Goal: Task Accomplishment & Management: Manage account settings

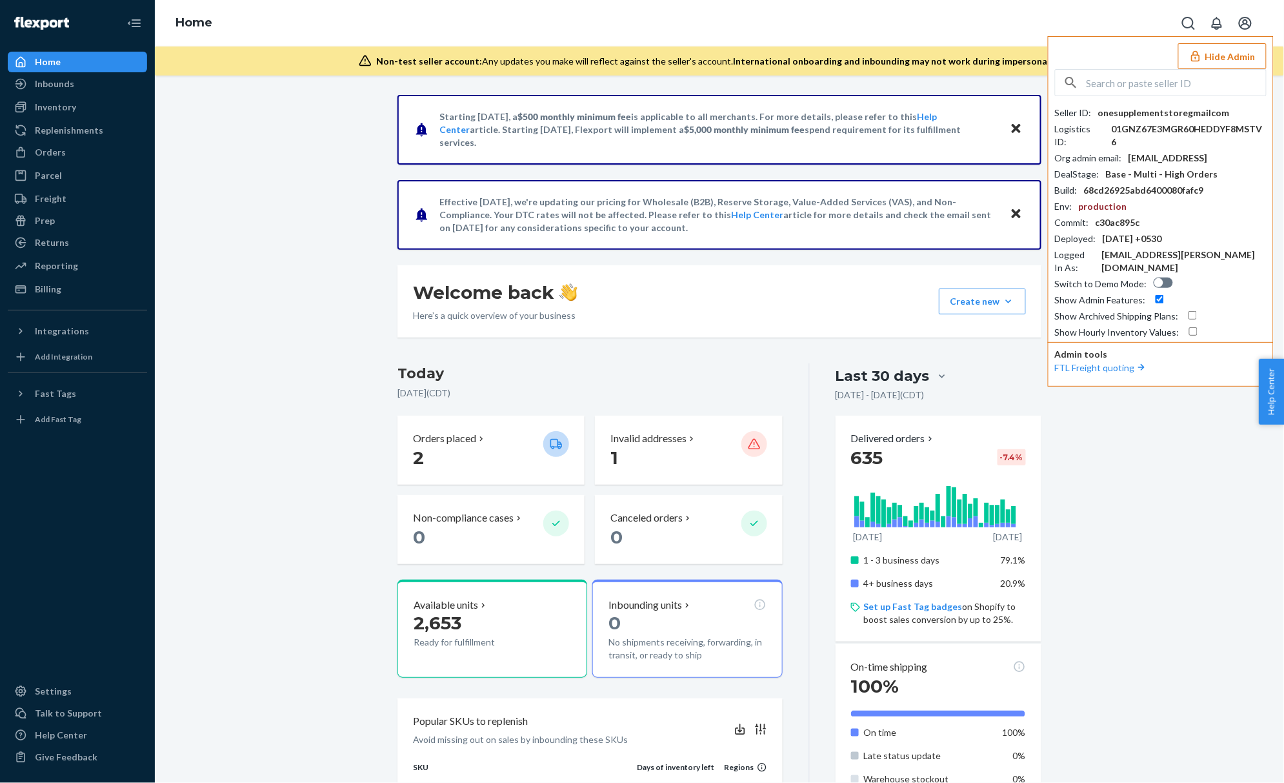
click at [1123, 79] on input "text" at bounding box center [1176, 83] width 179 height 26
paste input "austindollskillcom"
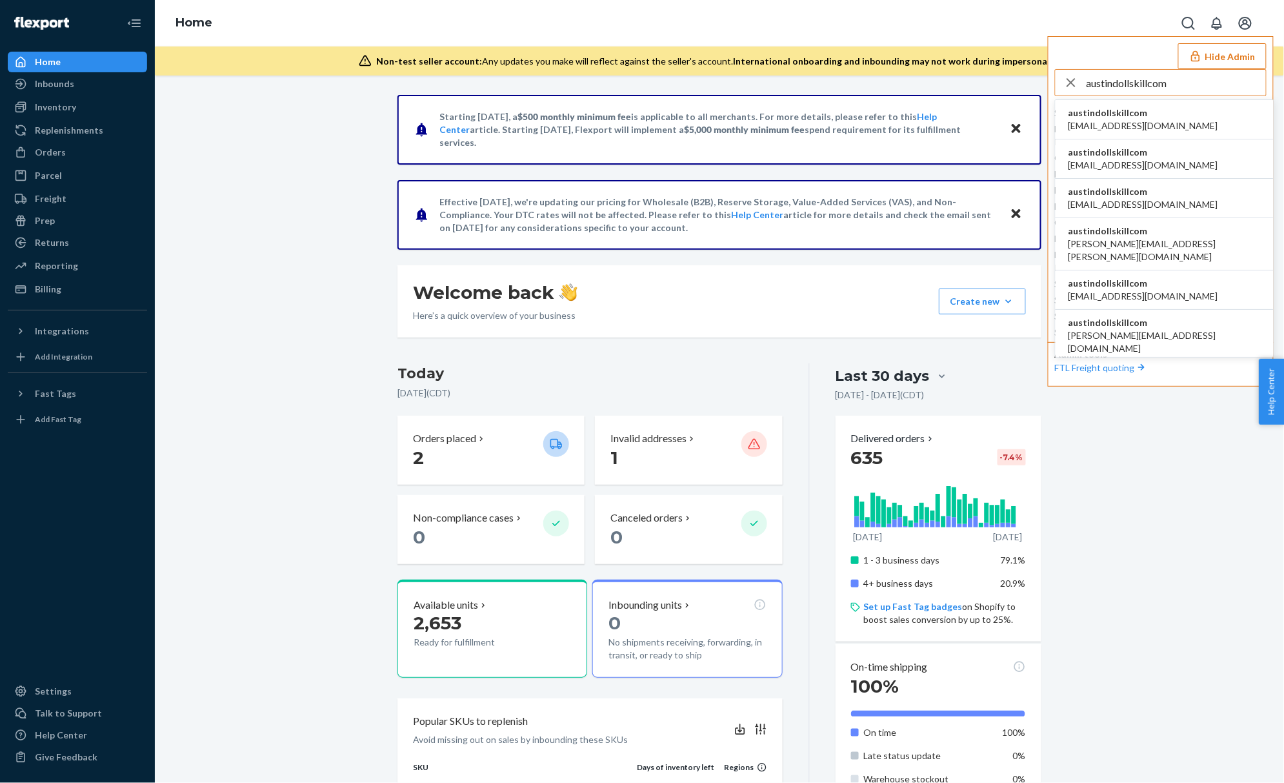
type input "austindollskillcom"
click at [1115, 121] on span "alyssa@dollskill.com" at bounding box center [1143, 125] width 150 height 13
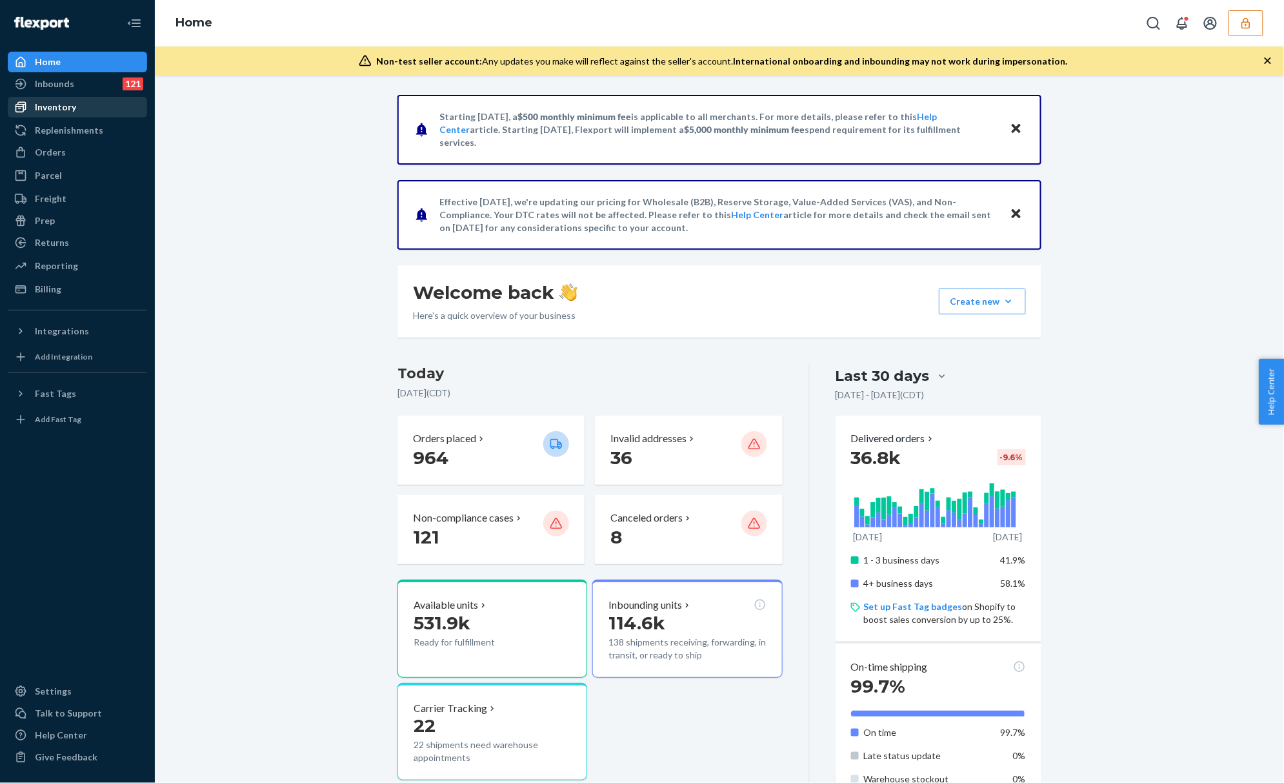
click at [50, 116] on div "Inventory" at bounding box center [77, 107] width 137 height 18
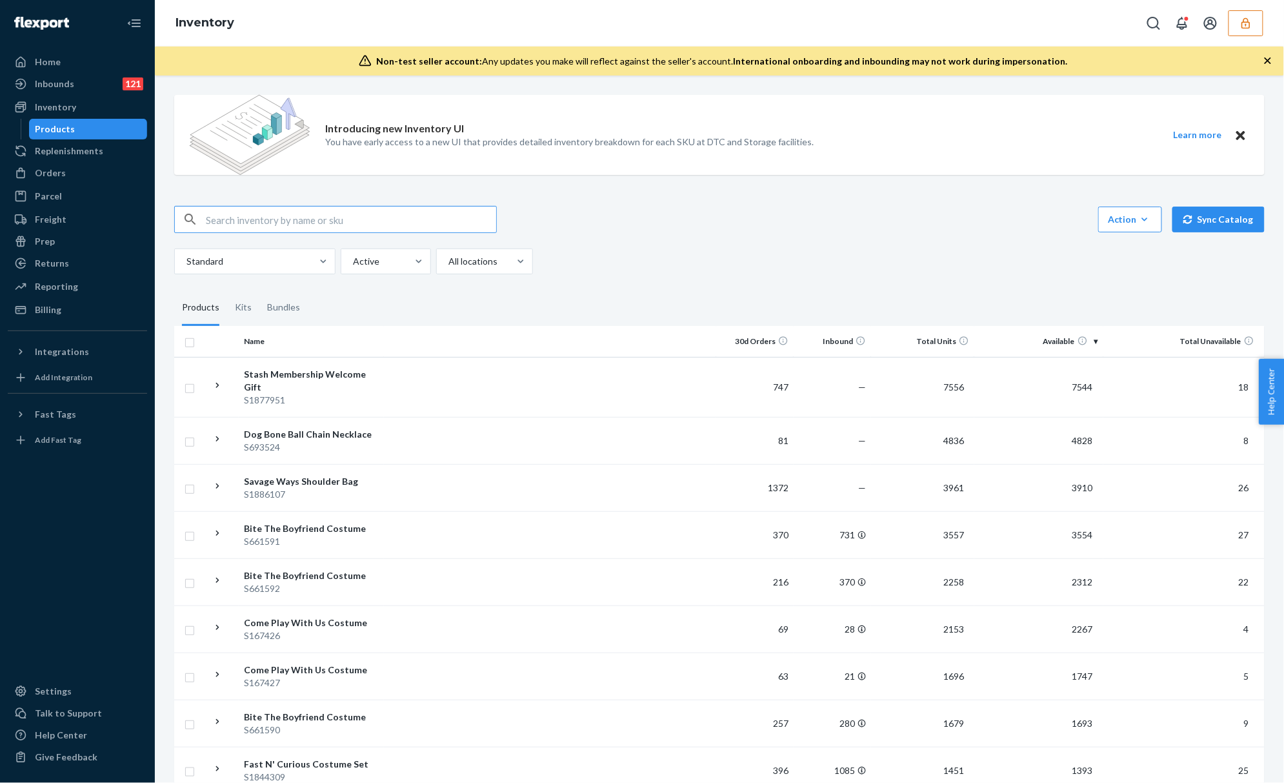
click at [345, 210] on input "text" at bounding box center [351, 219] width 290 height 26
paste input "DP945PJVZZW"
type input "DP945PJVZZW"
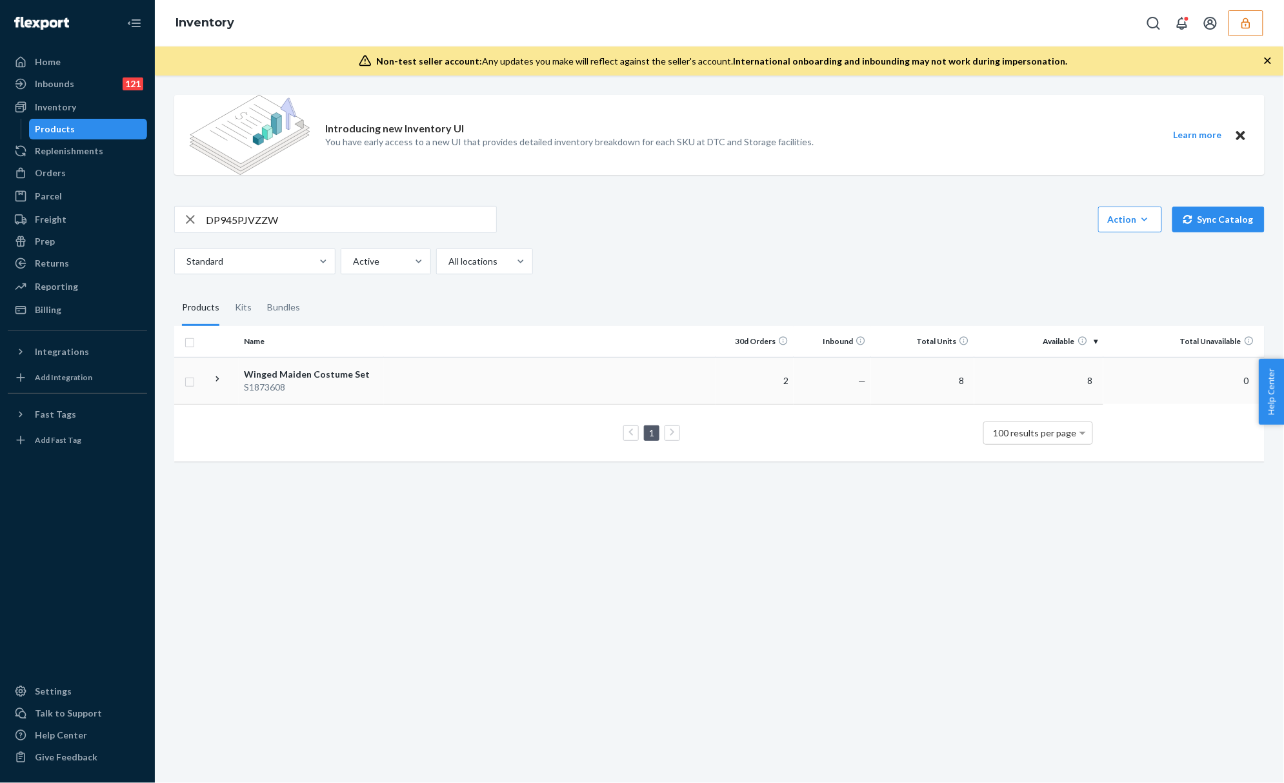
click at [356, 372] on div "Winged Maiden Costume Set" at bounding box center [311, 374] width 135 height 13
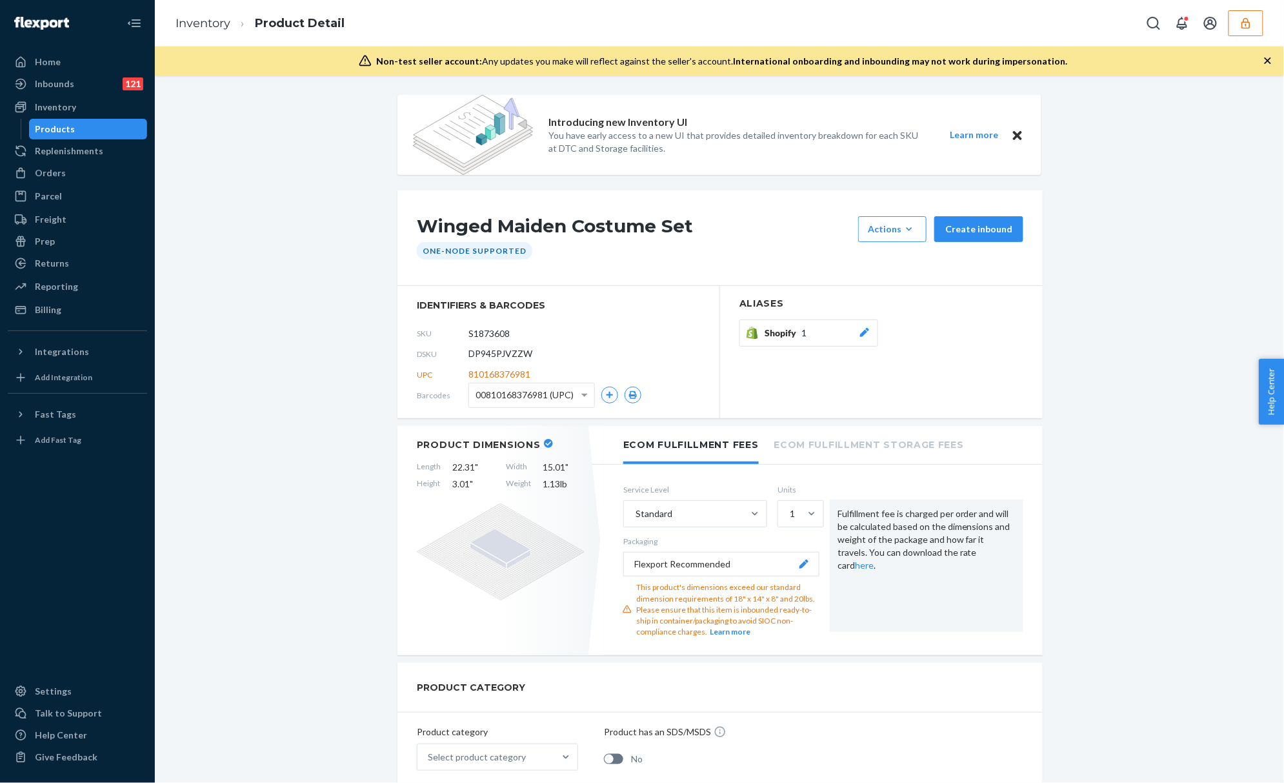
click at [510, 359] on span "DP945PJVZZW" at bounding box center [500, 353] width 64 height 13
copy span "DP945PJVZZW"
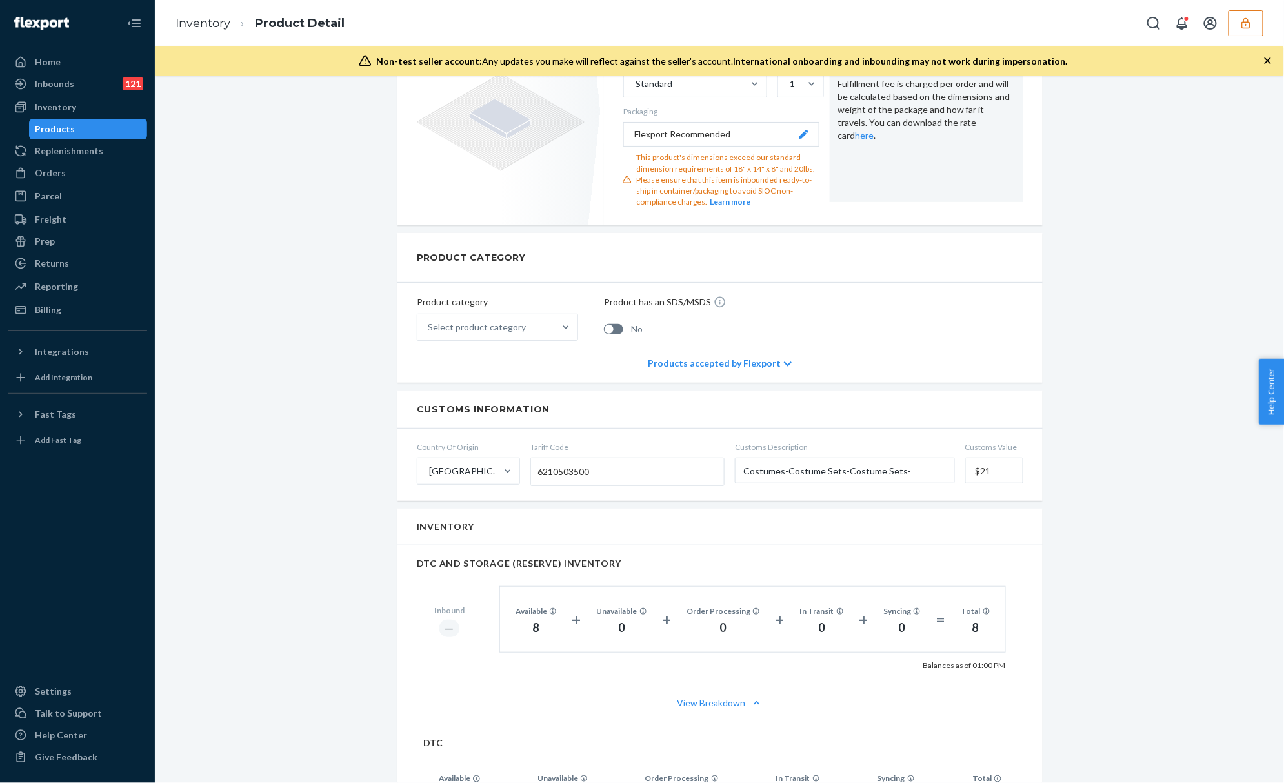
scroll to position [860, 0]
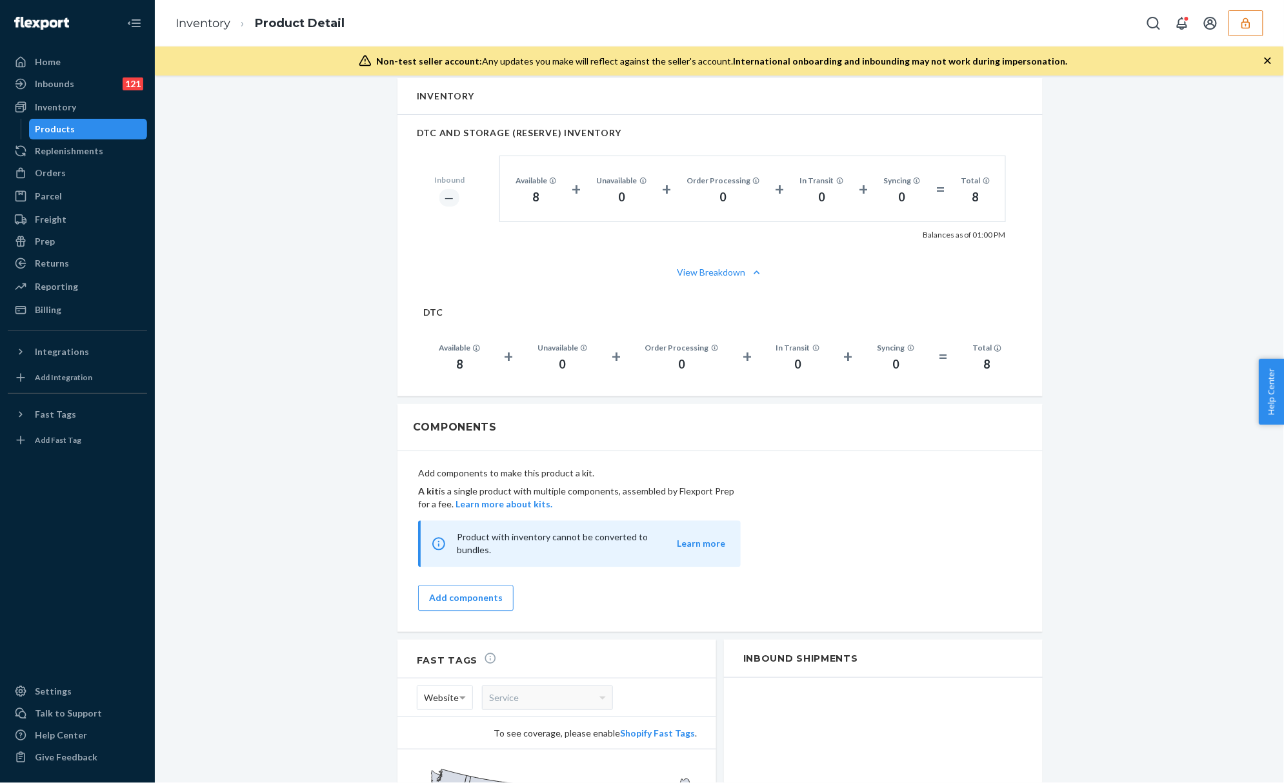
click at [355, 264] on div "Introducing new Inventory UI You have early access to a new UI that provides de…" at bounding box center [720, 118] width 1110 height 1766
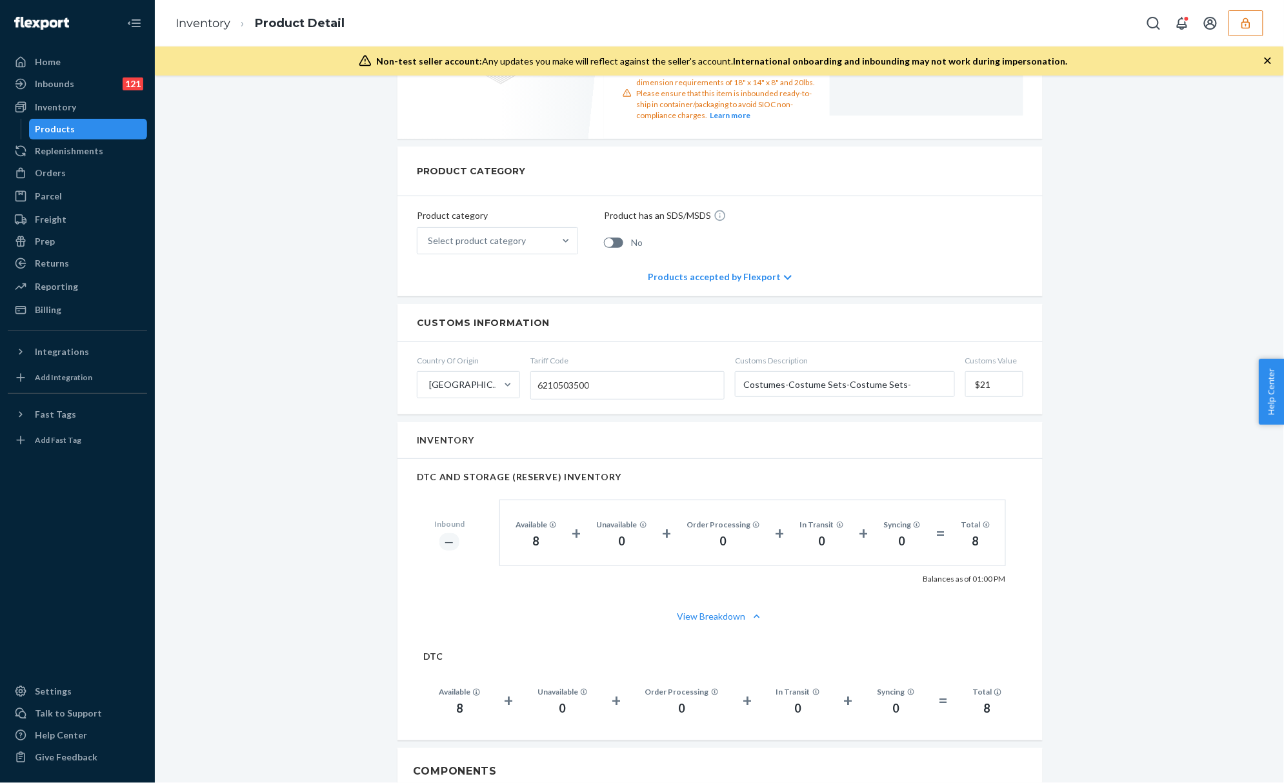
scroll to position [0, 0]
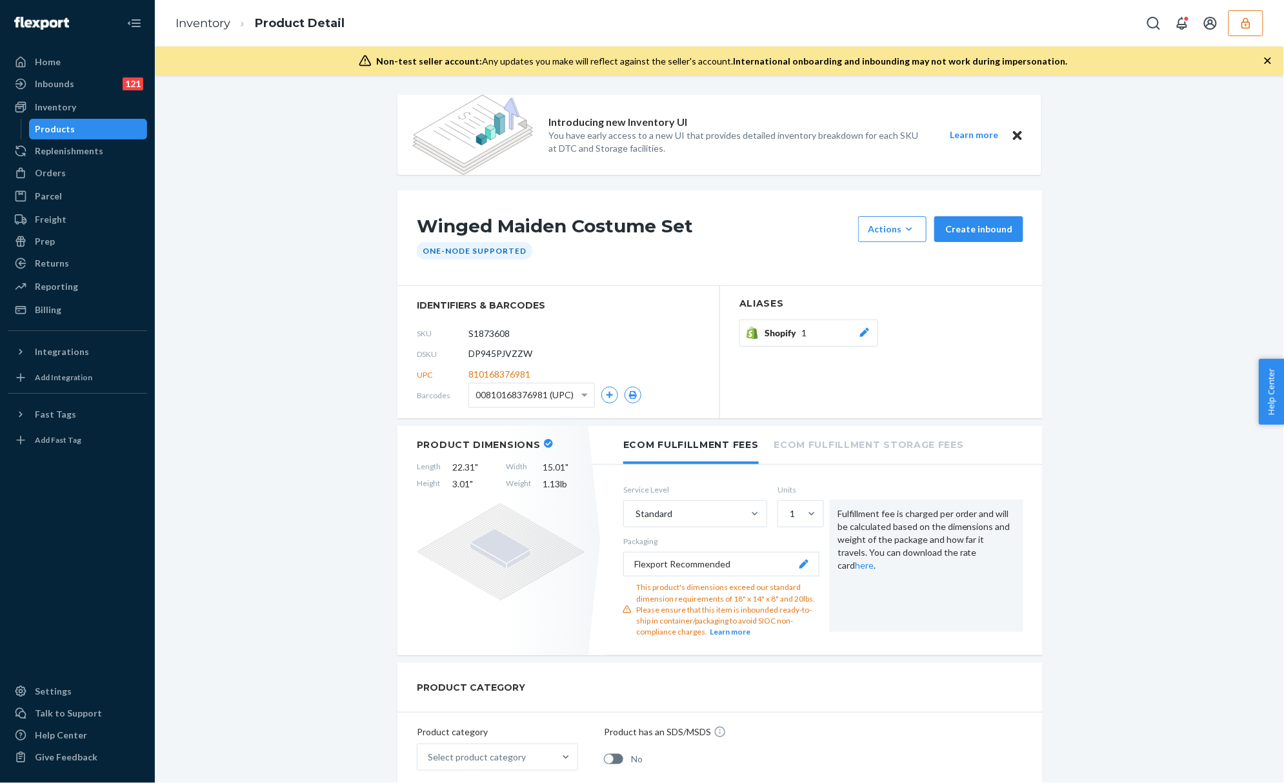
click at [507, 361] on div "DSKU DP945PJVZZW" at bounding box center [558, 353] width 283 height 21
click at [486, 328] on input "S1873608" at bounding box center [526, 333] width 101 height 25
click at [485, 328] on input "S1873608" at bounding box center [526, 333] width 101 height 25
